Goal: Task Accomplishment & Management: Manage account settings

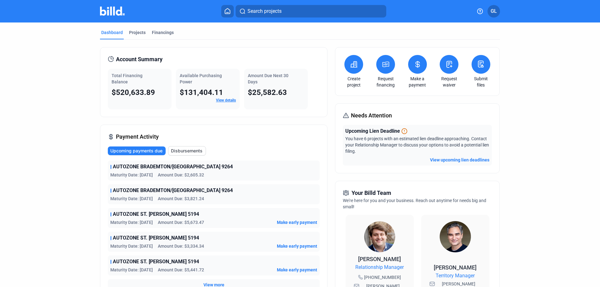
click at [133, 28] on mat-tab-group "Dashboard Projects Financings Account Summary Total Financing Balance $520,633.…" at bounding box center [300, 238] width 400 height 433
click at [134, 30] on div "Projects" at bounding box center [137, 32] width 17 height 6
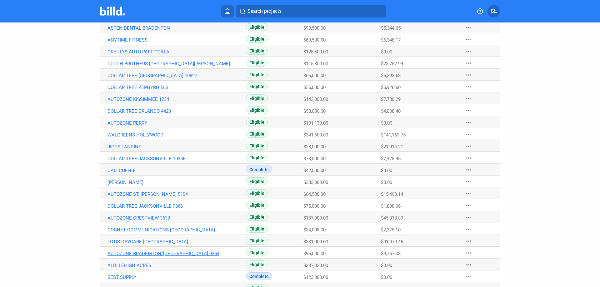
scroll to position [94, 0]
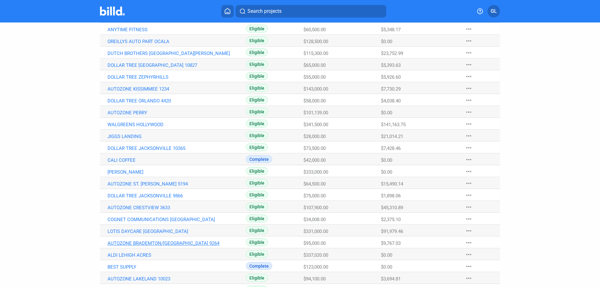
click at [170, 241] on link "AUTOZONE BRADEMTON/[GEOGRAPHIC_DATA] 9264" at bounding box center [176, 243] width 138 height 6
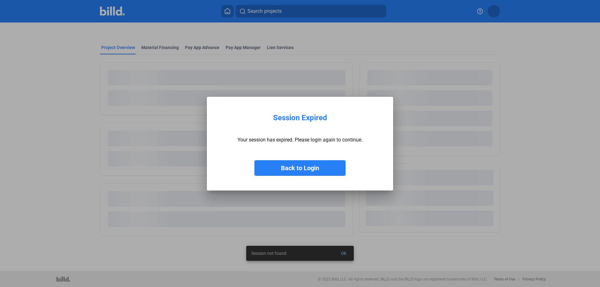
click at [311, 167] on button "Back to Login" at bounding box center [299, 168] width 91 height 16
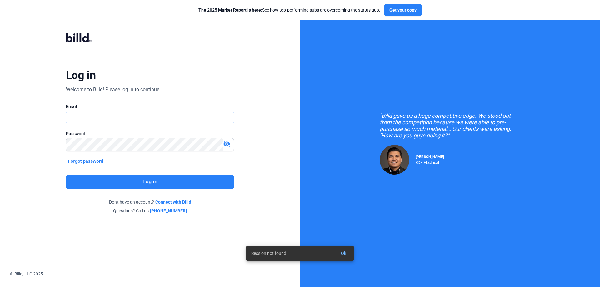
type input "[PERSON_NAME][EMAIL_ADDRESS][DOMAIN_NAME]"
click at [162, 175] on button "Log in" at bounding box center [150, 182] width 168 height 14
